Goal: Task Accomplishment & Management: Complete application form

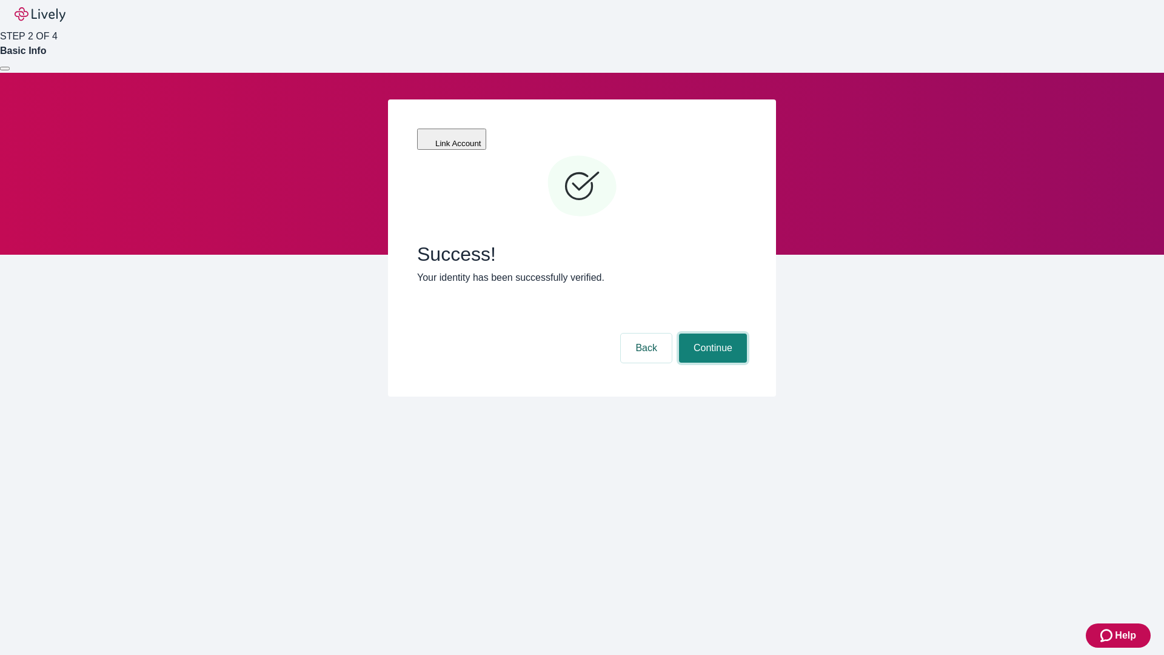
click at [711, 333] on button "Continue" at bounding box center [713, 347] width 68 height 29
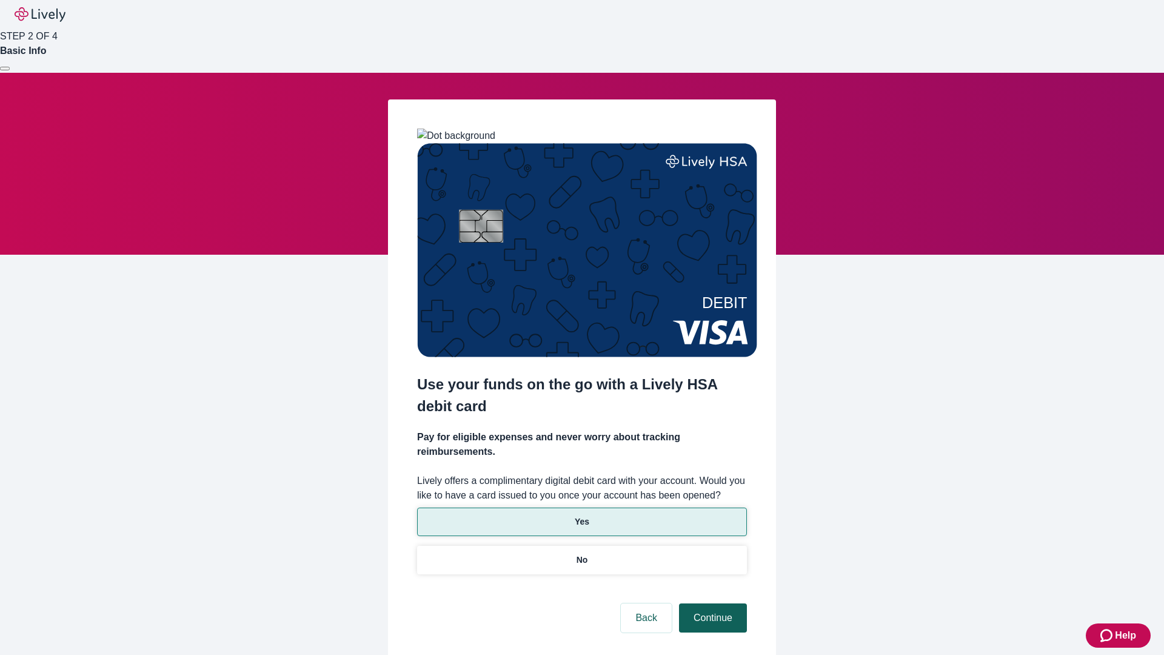
click at [581, 515] on p "Yes" at bounding box center [582, 521] width 15 height 13
click at [711, 603] on button "Continue" at bounding box center [713, 617] width 68 height 29
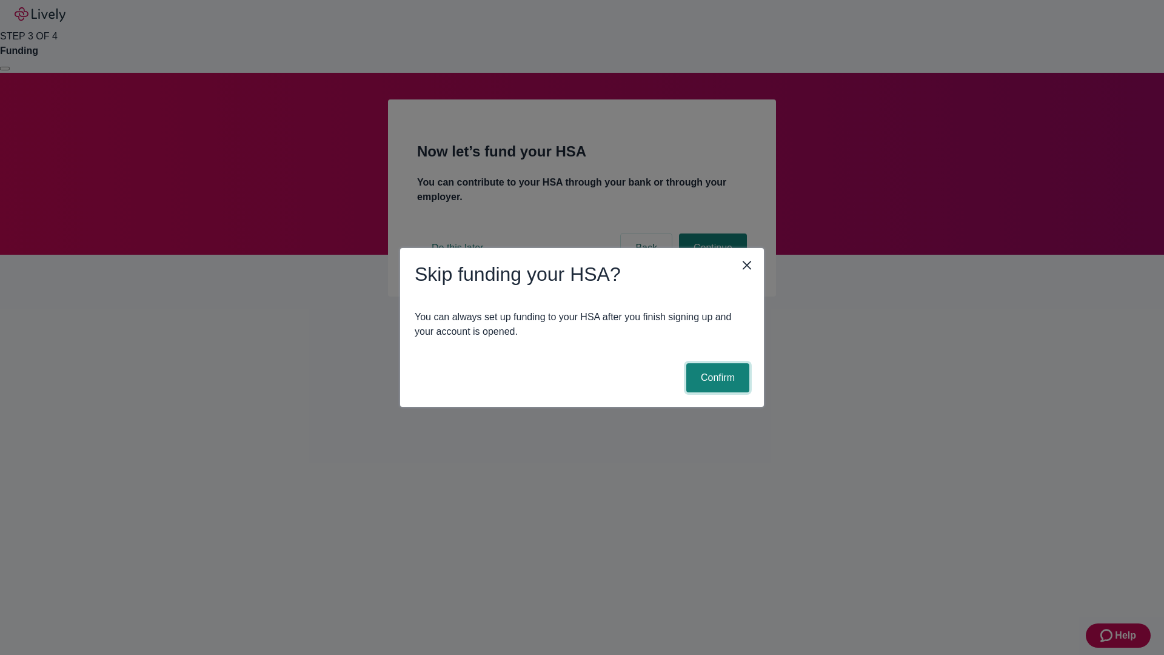
click at [716, 378] on button "Confirm" at bounding box center [717, 377] width 63 height 29
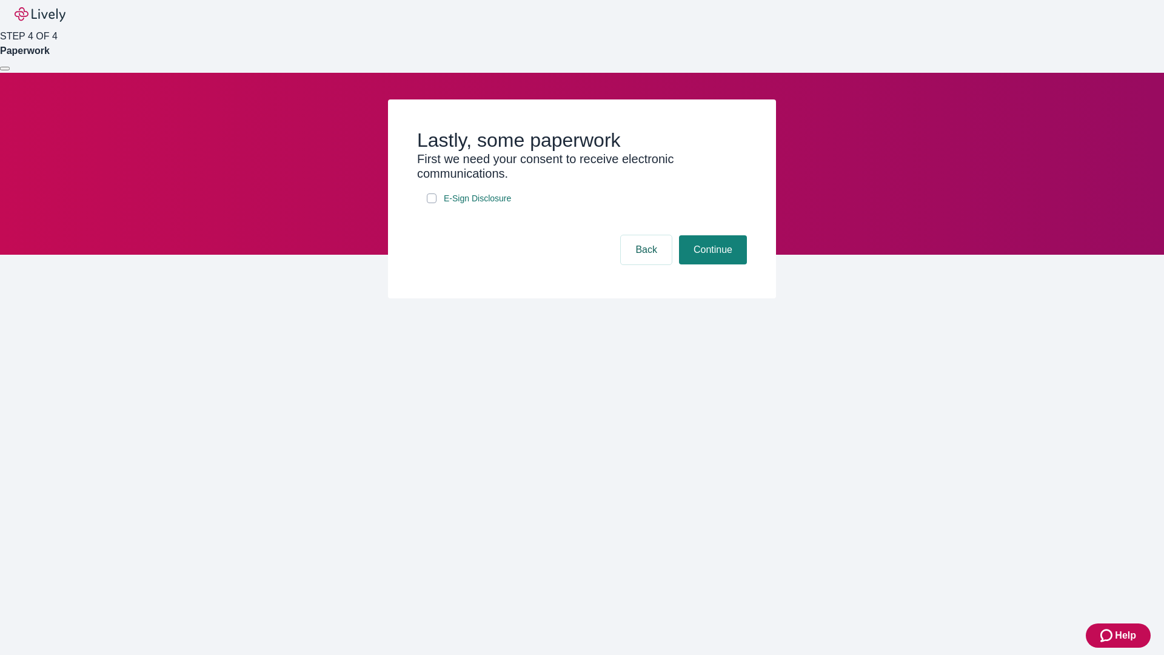
click at [432, 203] on input "E-Sign Disclosure" at bounding box center [432, 198] width 10 height 10
checkbox input "true"
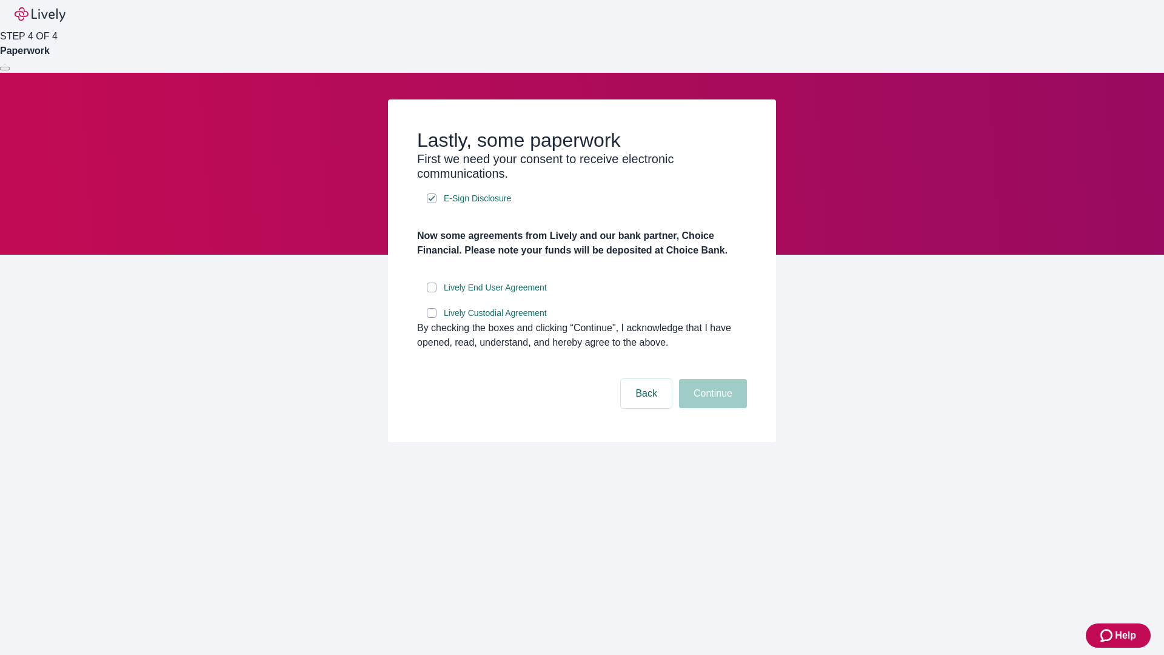
click at [432, 292] on input "Lively End User Agreement" at bounding box center [432, 287] width 10 height 10
checkbox input "true"
click at [432, 318] on input "Lively Custodial Agreement" at bounding box center [432, 313] width 10 height 10
checkbox input "true"
click at [711, 408] on button "Continue" at bounding box center [713, 393] width 68 height 29
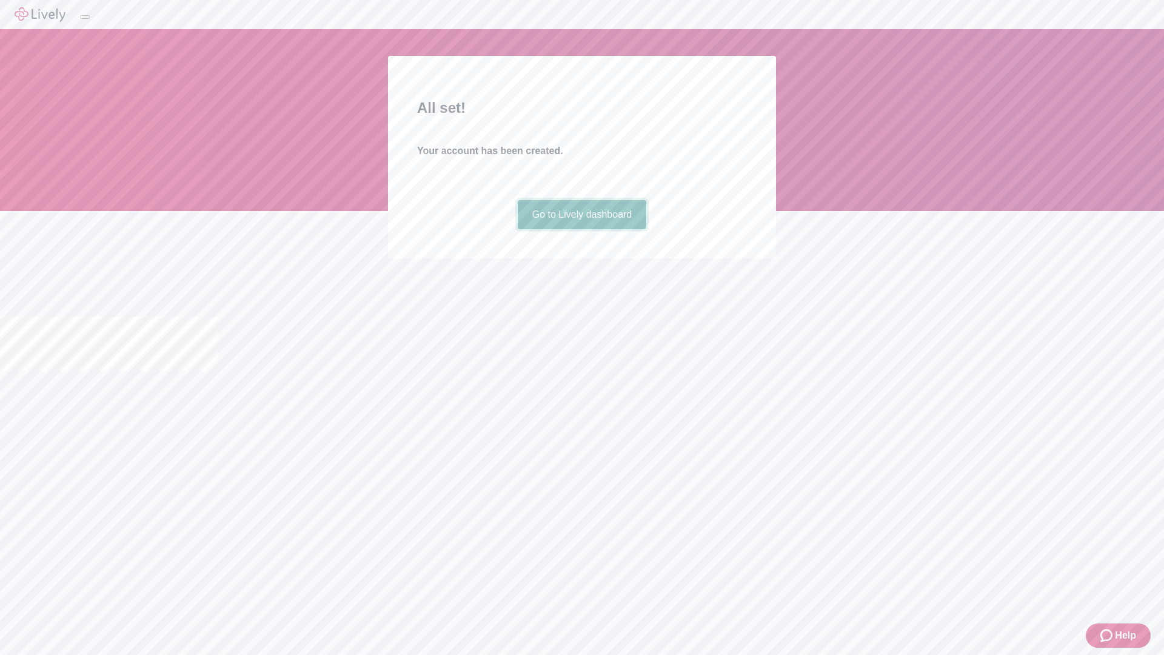
click at [581, 229] on link "Go to Lively dashboard" at bounding box center [582, 214] width 129 height 29
